Goal: Find specific page/section: Locate a particular part of the current website

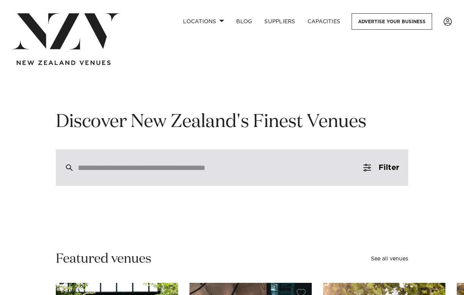
click at [103, 172] on input "search" at bounding box center [216, 167] width 276 height 8
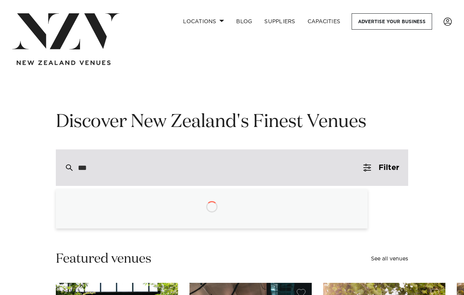
type input "****"
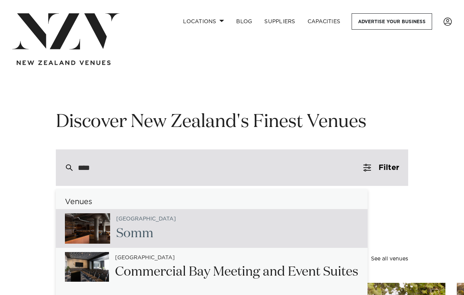
click at [122, 227] on span "Somm" at bounding box center [134, 233] width 37 height 13
type input "**********"
